Goal: Transaction & Acquisition: Subscribe to service/newsletter

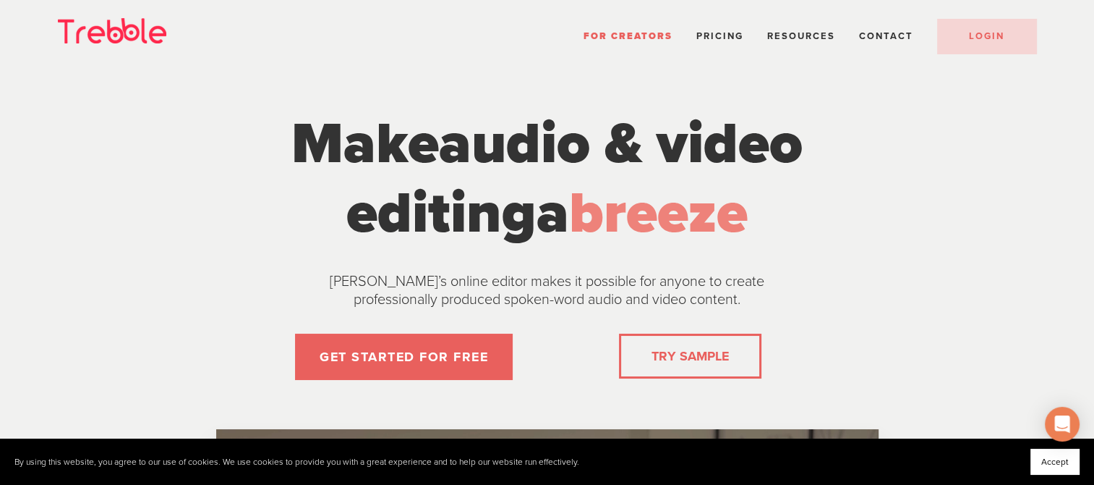
drag, startPoint x: 1091, startPoint y: 36, endPoint x: 1101, endPoint y: 36, distance: 10.1
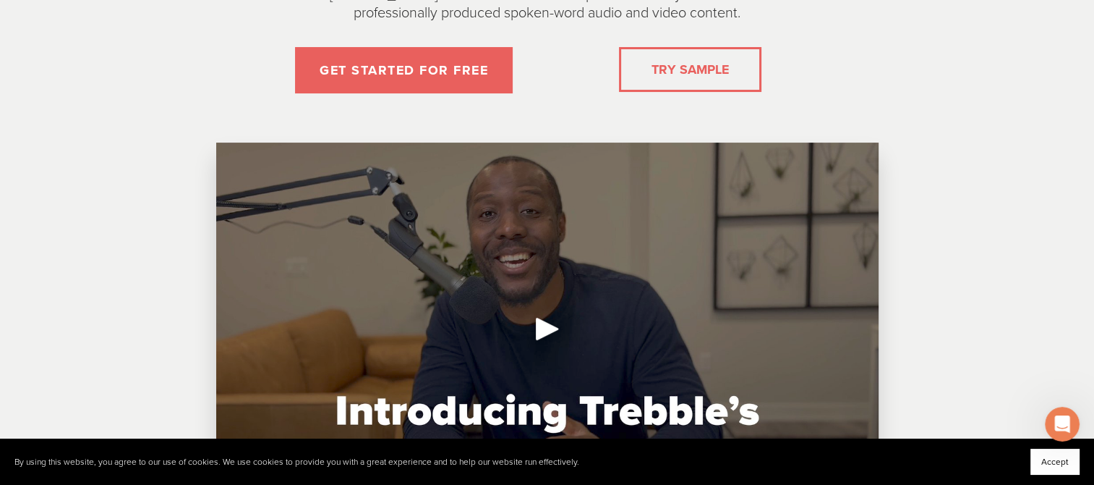
scroll to position [279, 0]
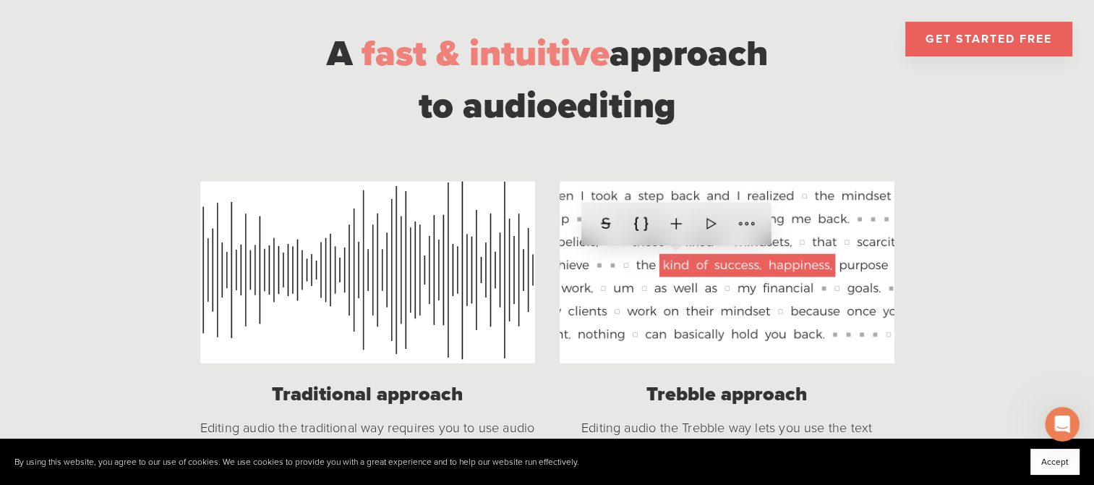
scroll to position [1091, 0]
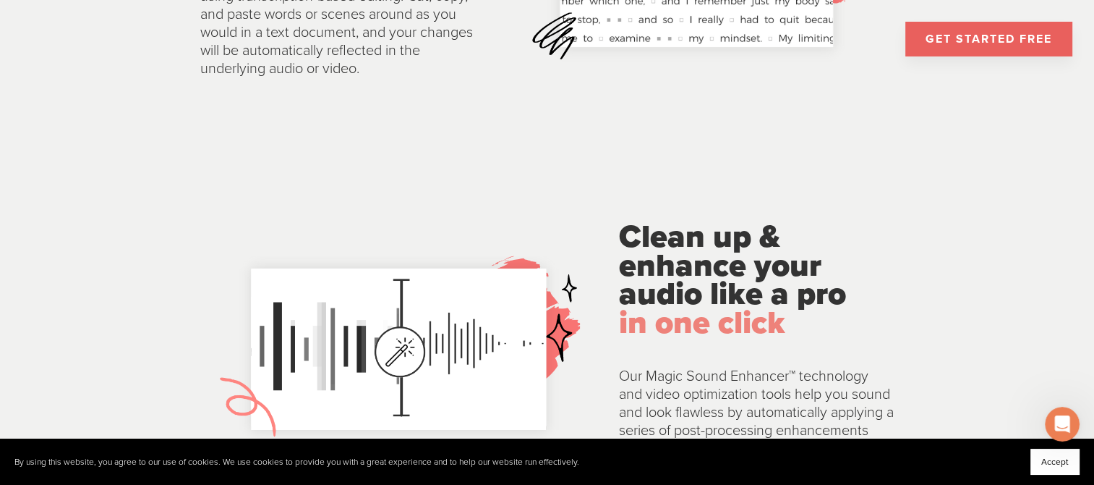
scroll to position [2144, 0]
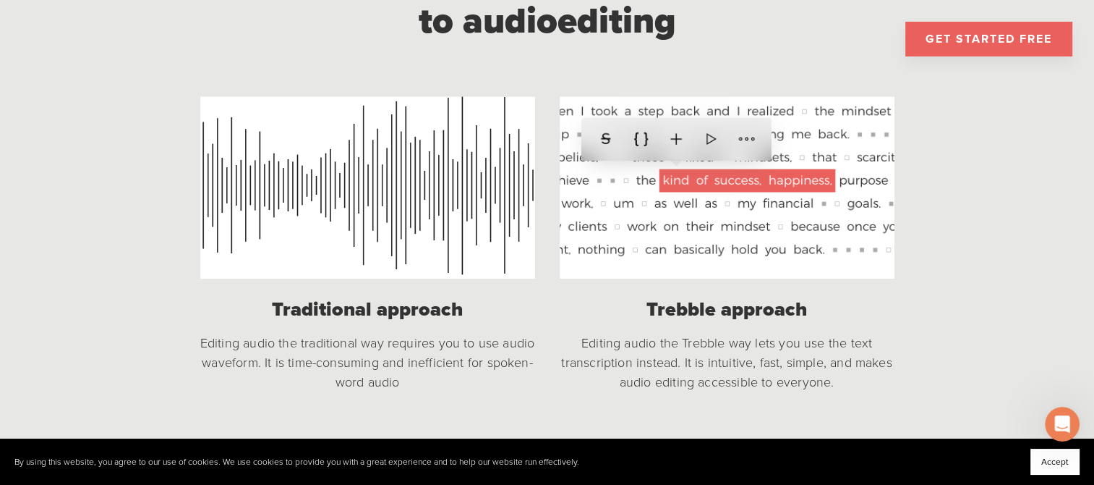
scroll to position [1149, 0]
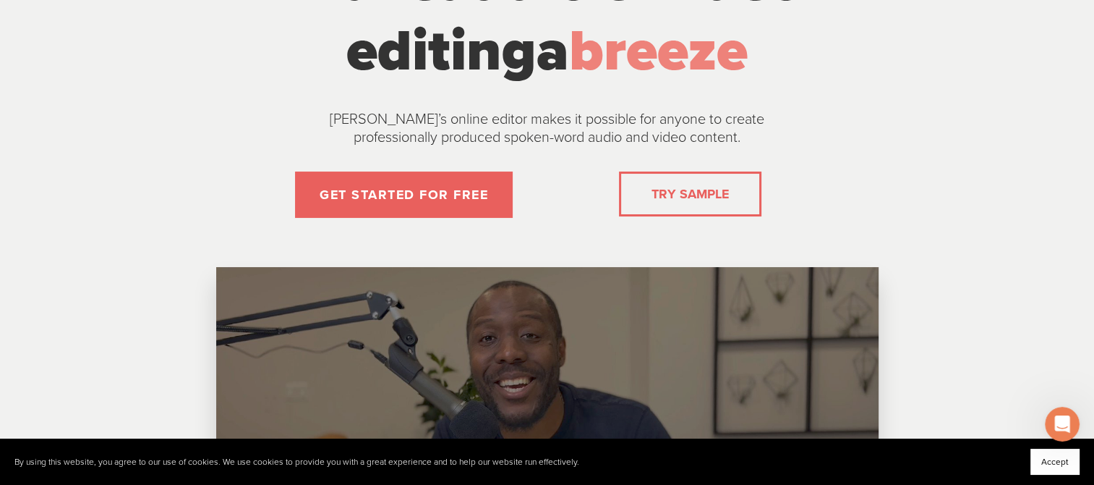
scroll to position [64, 0]
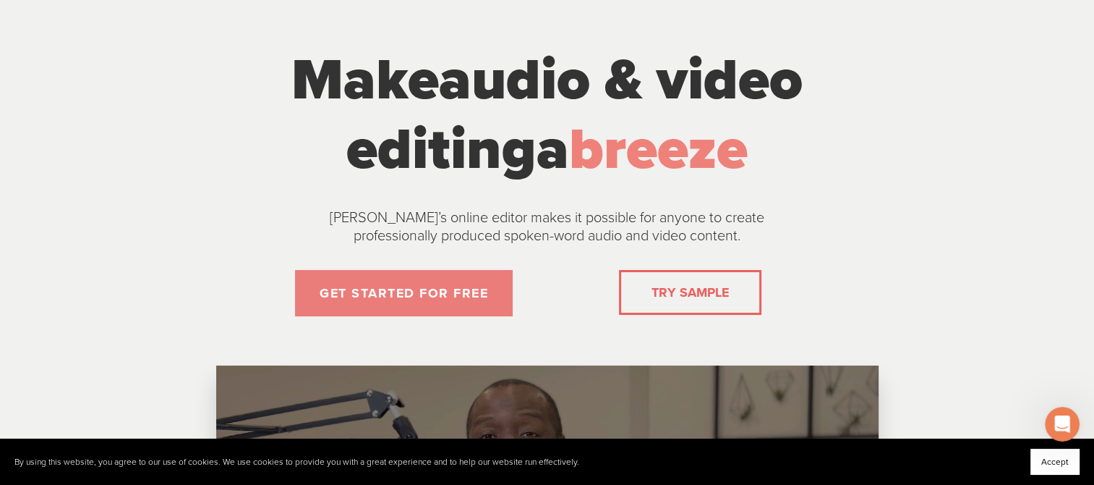
click at [384, 303] on link "GET STARTED FOR FREE" at bounding box center [404, 293] width 218 height 46
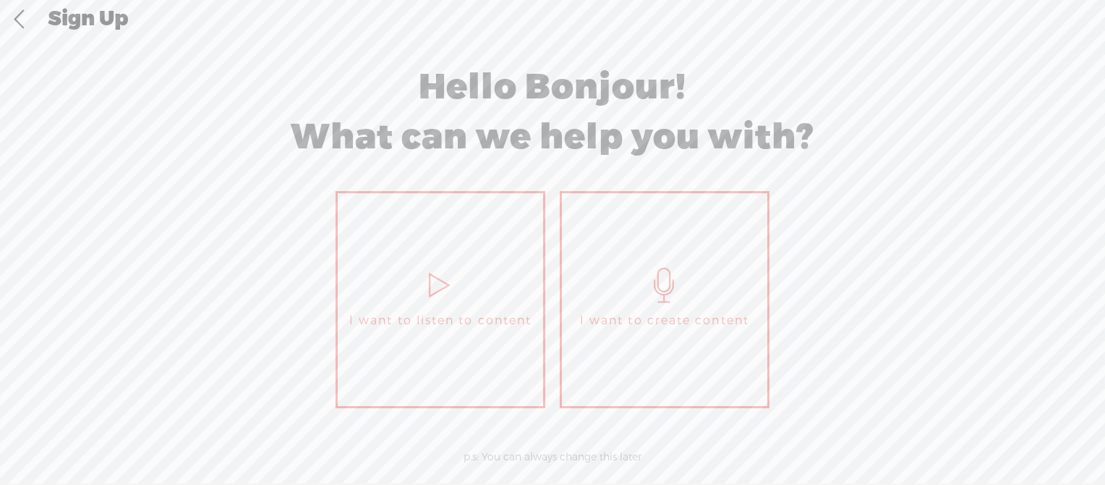
click at [422, 290] on icon at bounding box center [440, 285] width 36 height 35
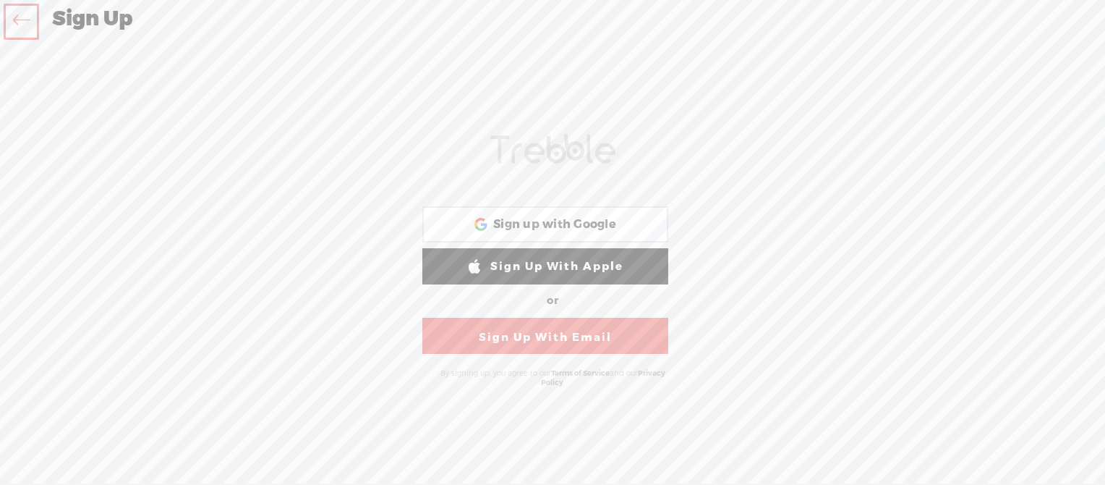
click at [475, 336] on link "Sign Up With Email" at bounding box center [545, 336] width 246 height 36
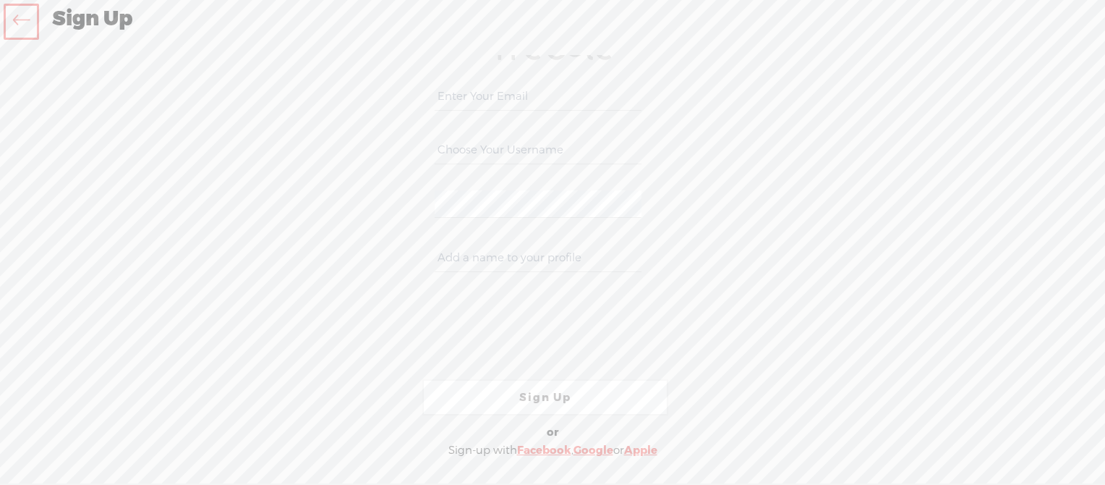
click at [482, 84] on input "email" at bounding box center [538, 96] width 206 height 28
type input "[EMAIL_ADDRESS][DOMAIN_NAME]"
click at [524, 141] on input "[EMAIL_ADDRESS][DOMAIN_NAME]" at bounding box center [538, 150] width 206 height 28
click at [584, 147] on input "[EMAIL_ADDRESS][DOMAIN_NAME]" at bounding box center [538, 150] width 206 height 28
type input "l"
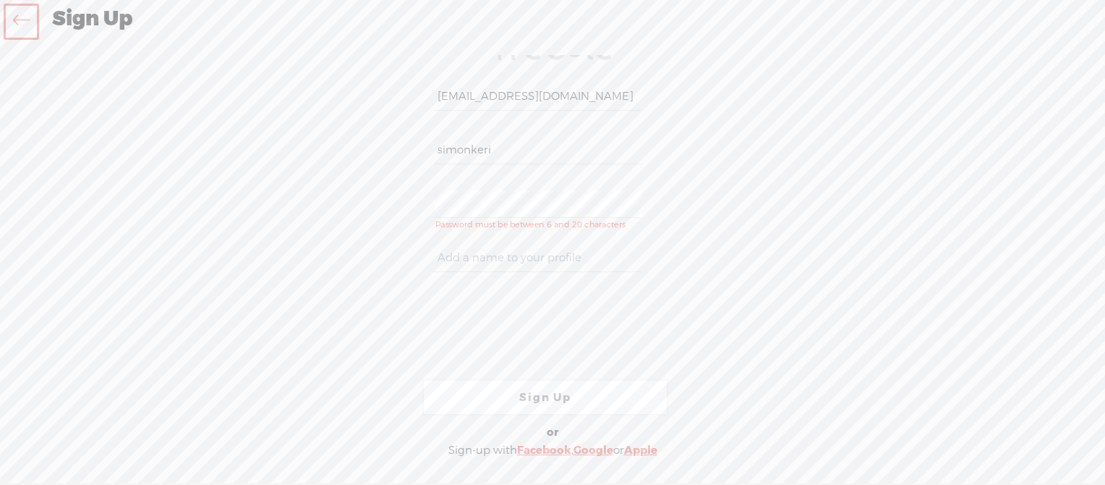
type input "simonkeri"
click at [526, 397] on link "Sign Up" at bounding box center [545, 397] width 246 height 36
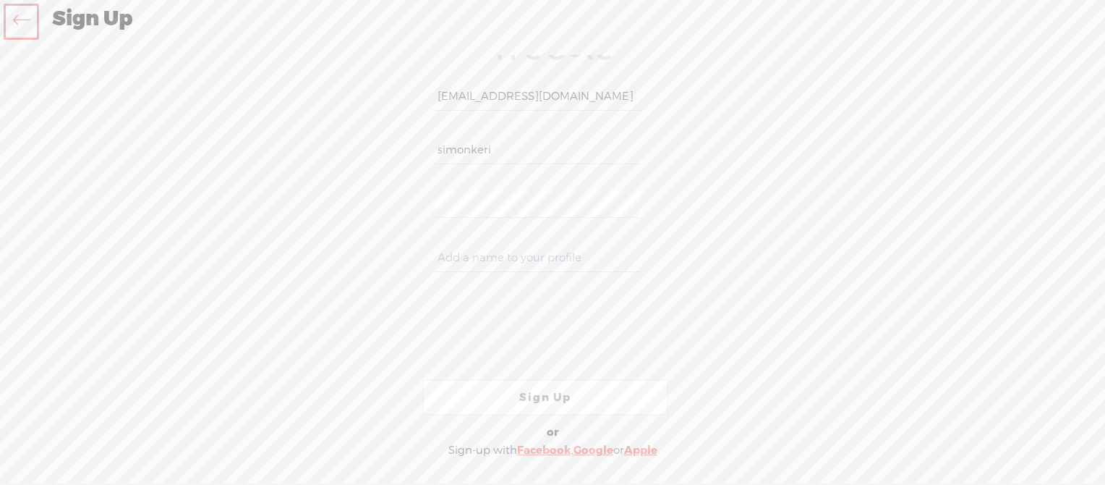
drag, startPoint x: 1068, startPoint y: 374, endPoint x: 1100, endPoint y: 406, distance: 45.0
click at [1100, 406] on div "Your content channel is ready! Create an account to finish the set up [EMAIL_AD…" at bounding box center [552, 261] width 1105 height 412
click at [541, 360] on link "Sign Up" at bounding box center [545, 359] width 246 height 36
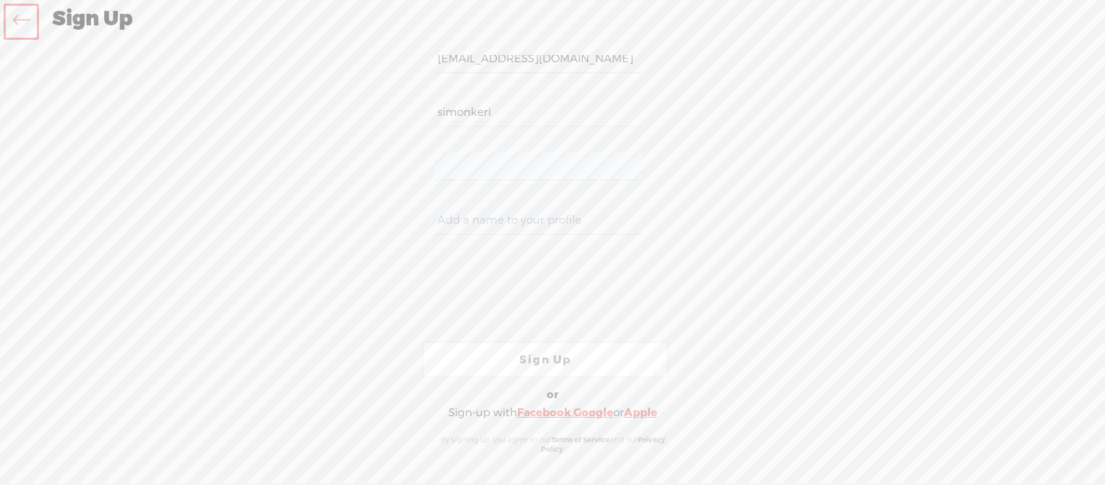
click at [541, 360] on link "Sign Up" at bounding box center [545, 359] width 246 height 36
